Goal: Information Seeking & Learning: Learn about a topic

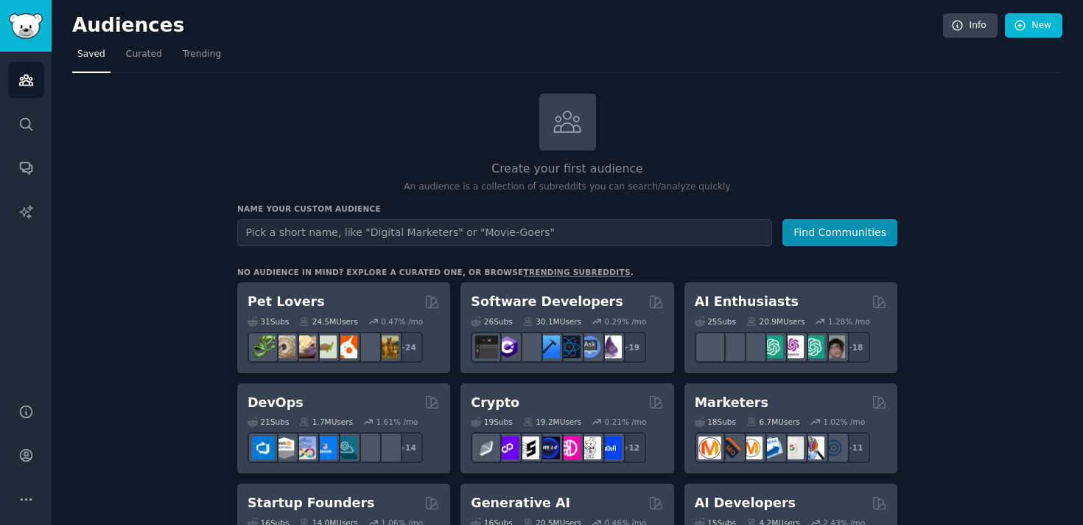
scroll to position [3, 0]
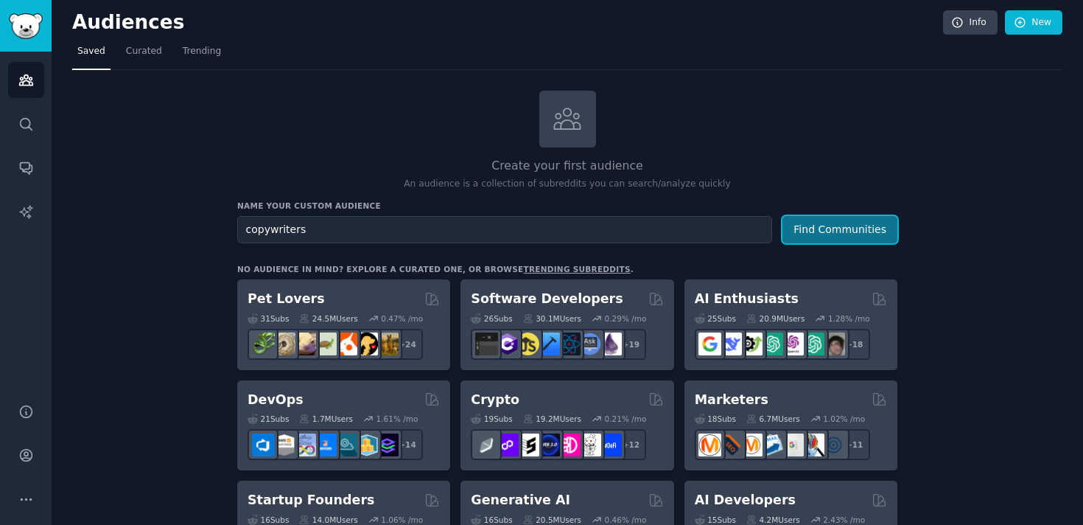
click at [816, 234] on button "Find Communities" at bounding box center [840, 229] width 115 height 27
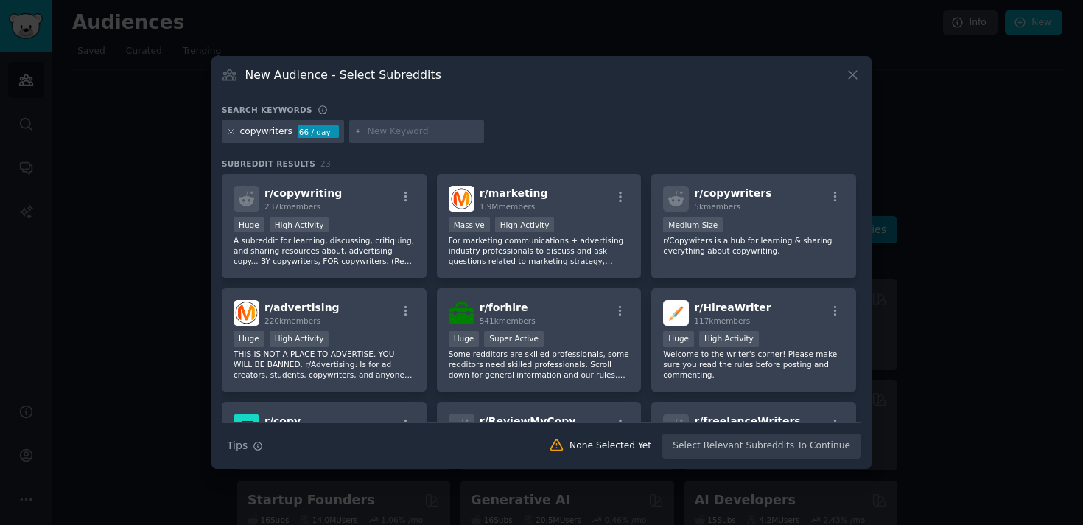
click at [228, 130] on icon at bounding box center [231, 131] width 8 height 8
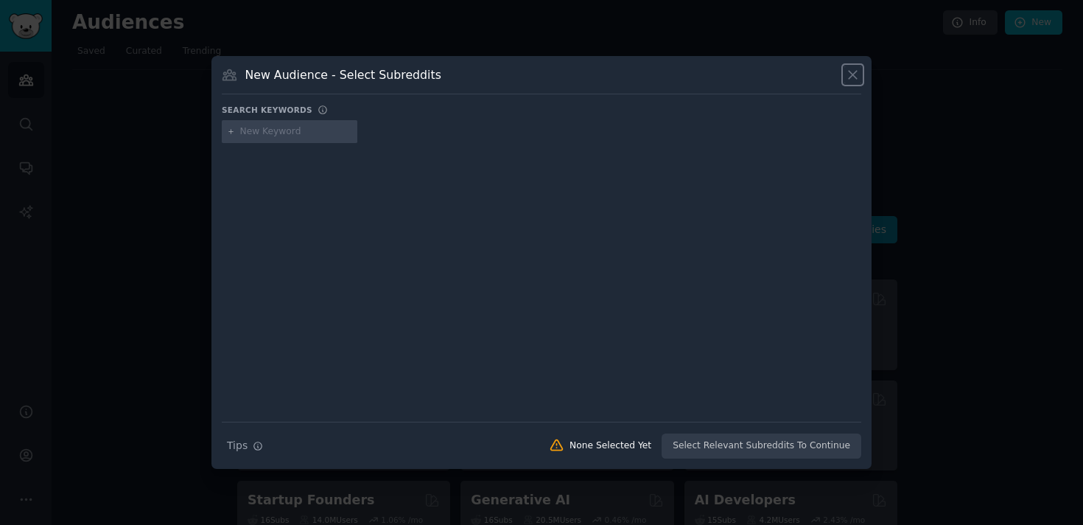
click at [858, 69] on icon at bounding box center [852, 74] width 15 height 15
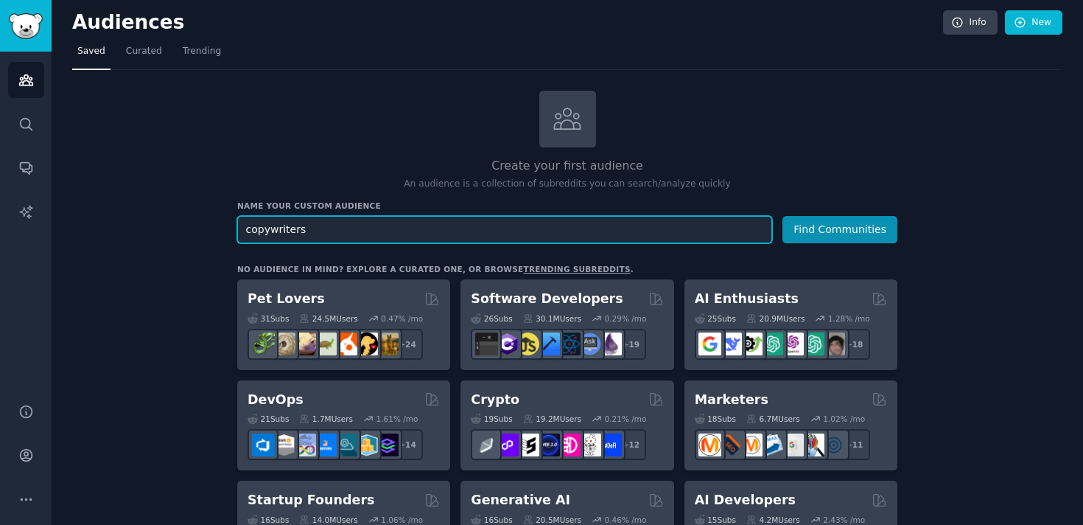
click at [493, 232] on input "copywriters" at bounding box center [504, 229] width 535 height 27
click at [241, 229] on input "traders" at bounding box center [504, 229] width 535 height 27
type input "forex traders"
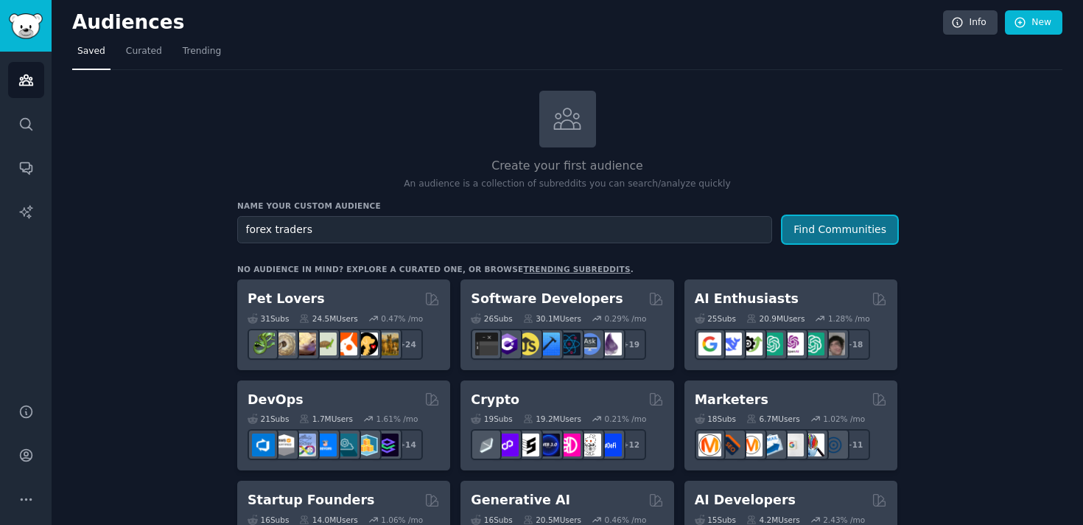
click at [872, 238] on button "Find Communities" at bounding box center [840, 229] width 115 height 27
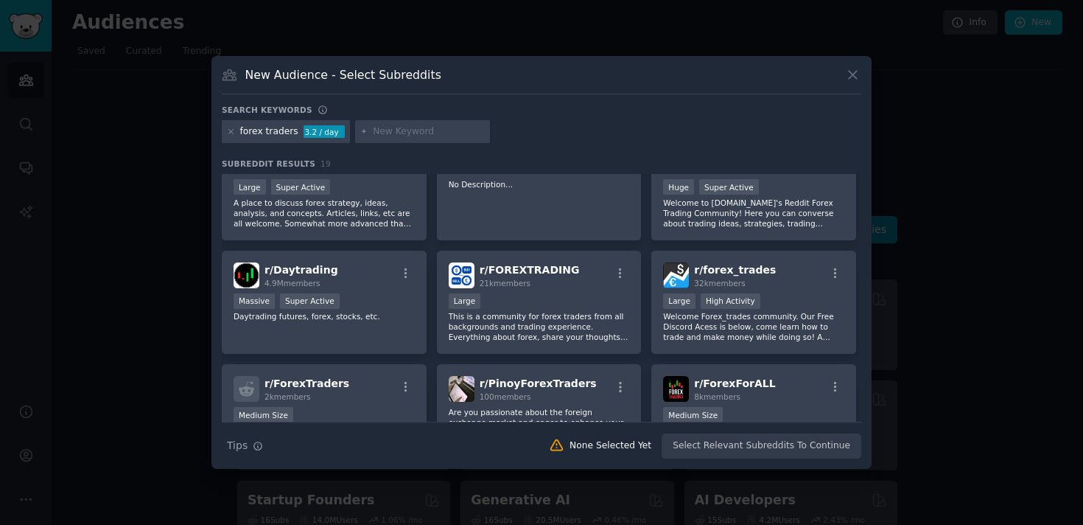
scroll to position [21, 0]
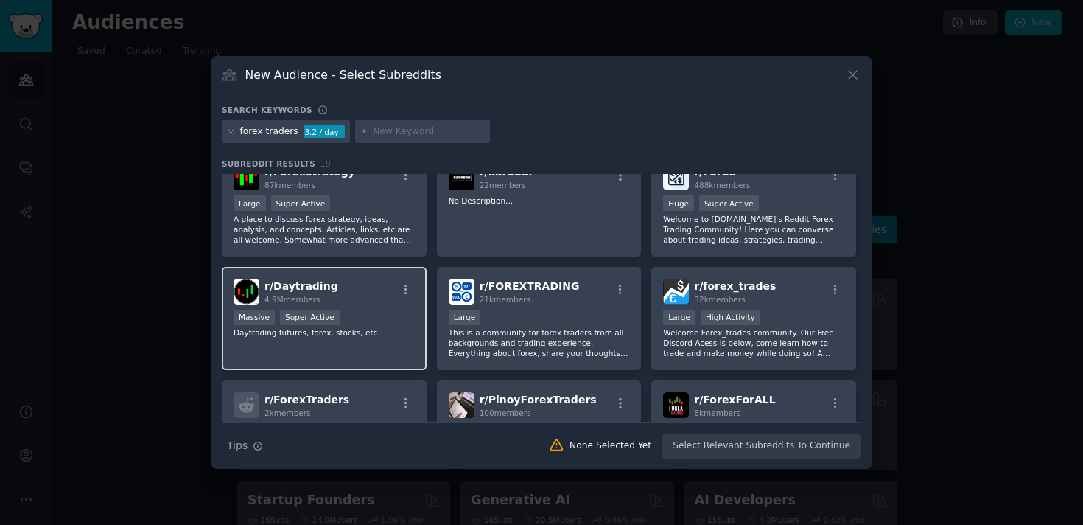
click at [350, 295] on div "r/ Daytrading 4.9M members" at bounding box center [324, 292] width 181 height 26
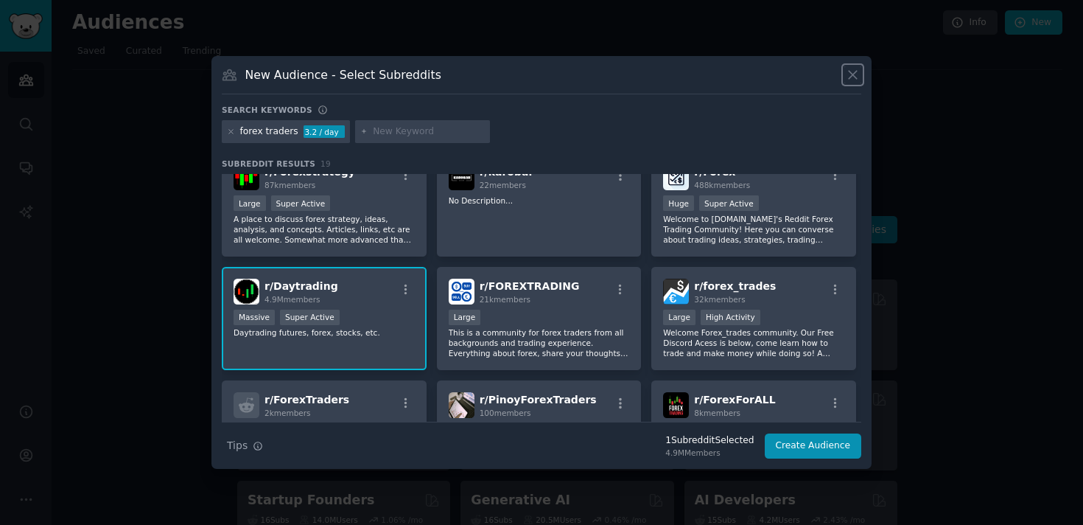
click at [852, 77] on icon at bounding box center [852, 74] width 15 height 15
